Goal: Find specific page/section

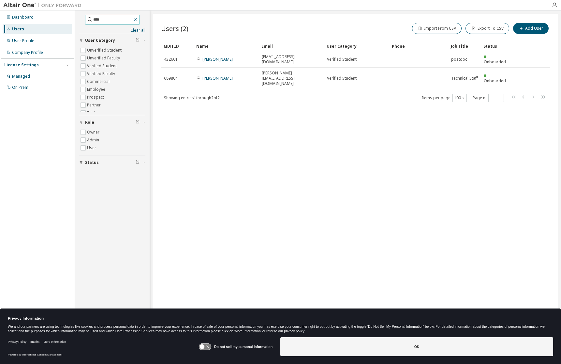
click at [137, 20] on icon "button" at bounding box center [135, 19] width 5 height 5
